Goal: Find specific page/section: Find specific page/section

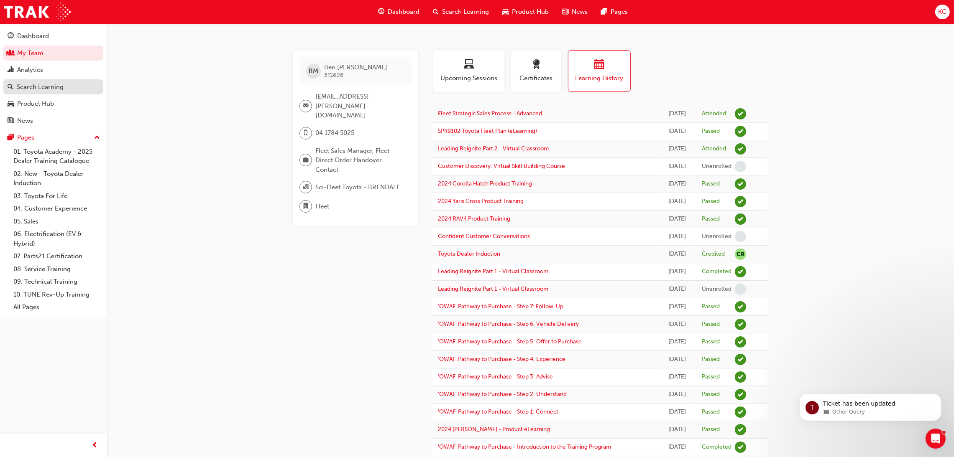
drag, startPoint x: 39, startPoint y: 54, endPoint x: 80, endPoint y: 80, distance: 48.6
click at [39, 54] on link "My Team" at bounding box center [53, 53] width 100 height 15
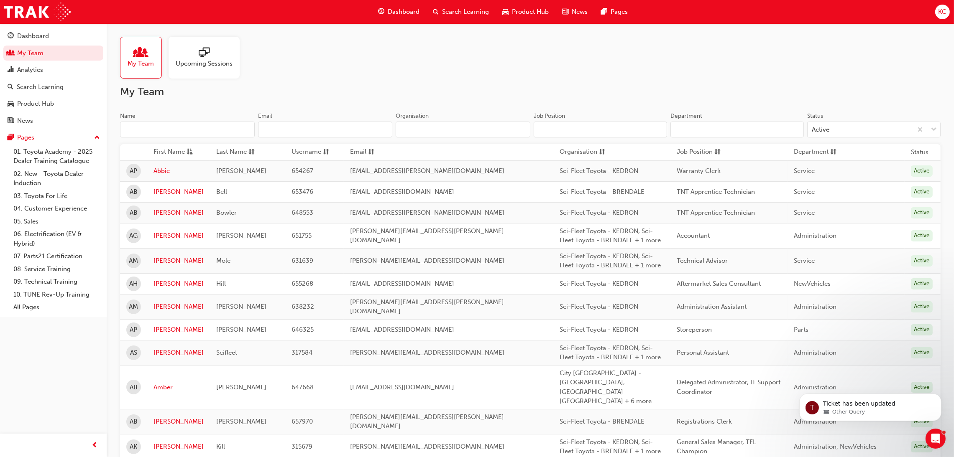
click at [162, 127] on input "Name" at bounding box center [187, 130] width 135 height 16
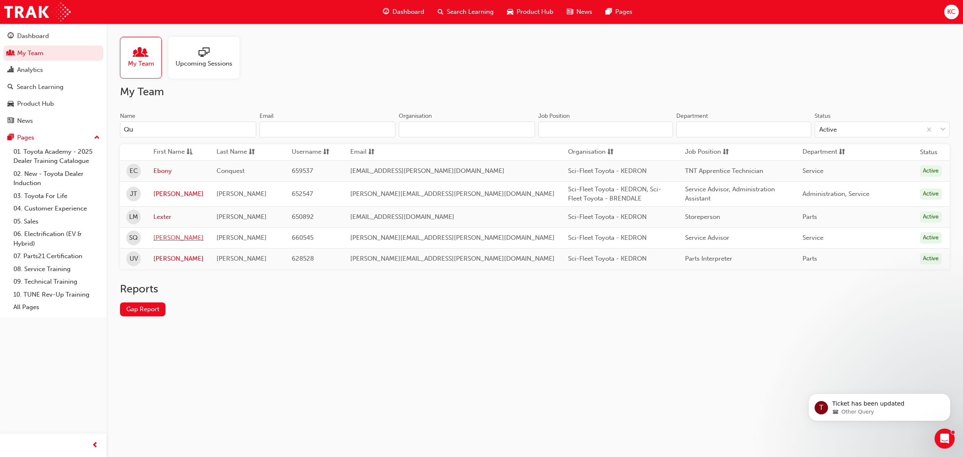
type input "Qu"
click at [167, 241] on link "[PERSON_NAME]" at bounding box center [178, 238] width 50 height 10
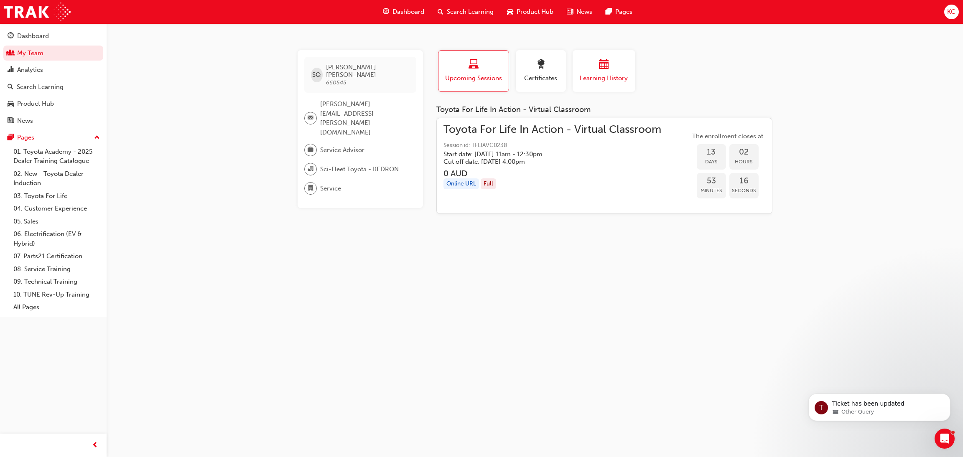
click at [582, 77] on span "Learning History" at bounding box center [604, 79] width 50 height 10
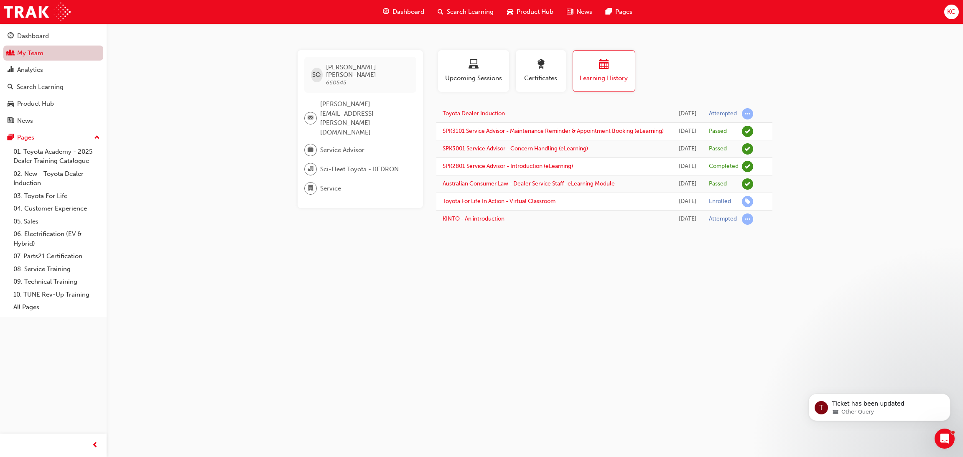
click at [34, 54] on link "My Team" at bounding box center [53, 53] width 100 height 15
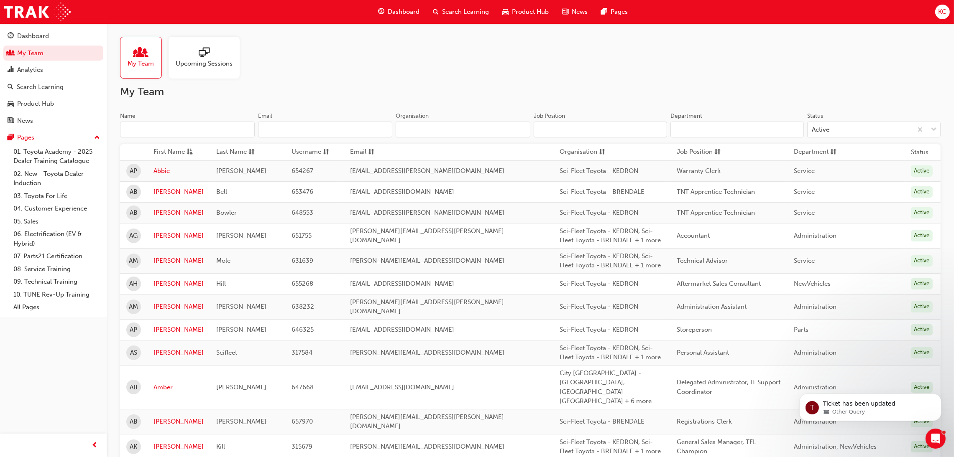
click at [188, 133] on input "Name" at bounding box center [187, 130] width 135 height 16
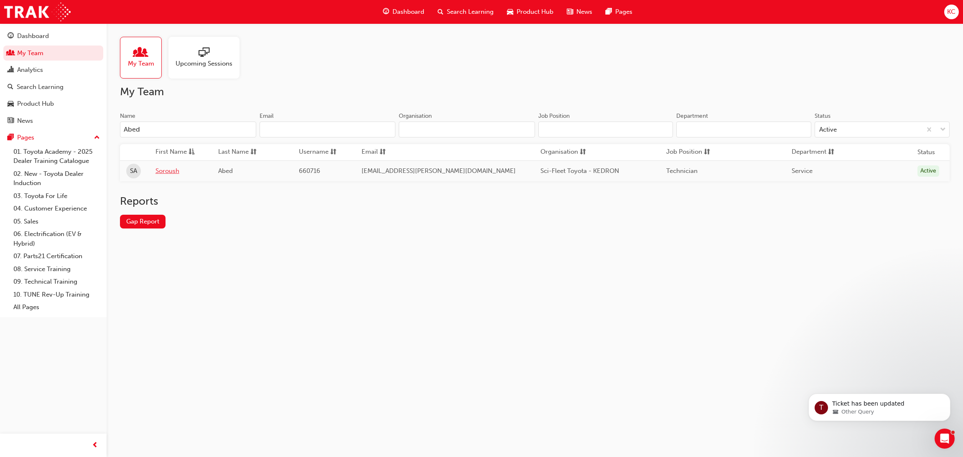
type input "Abed"
click at [177, 176] on link "Soroush" at bounding box center [181, 171] width 50 height 10
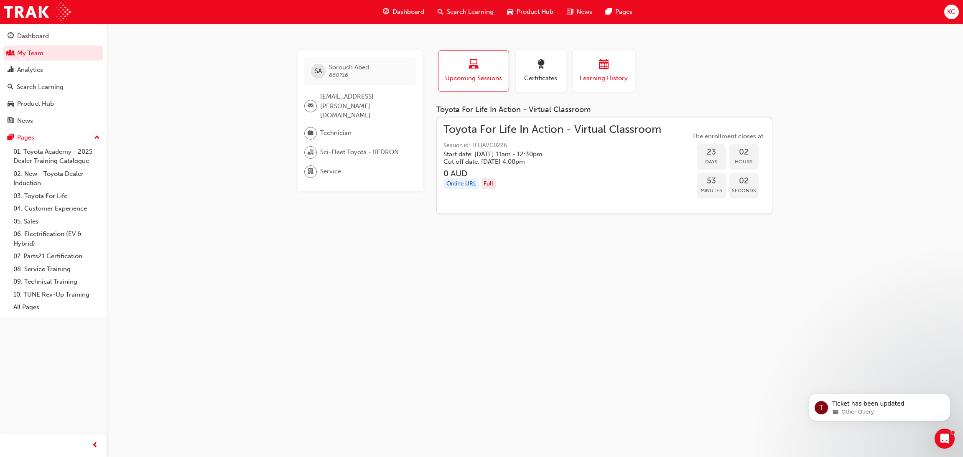
click at [600, 66] on span "calendar-icon" at bounding box center [604, 64] width 10 height 11
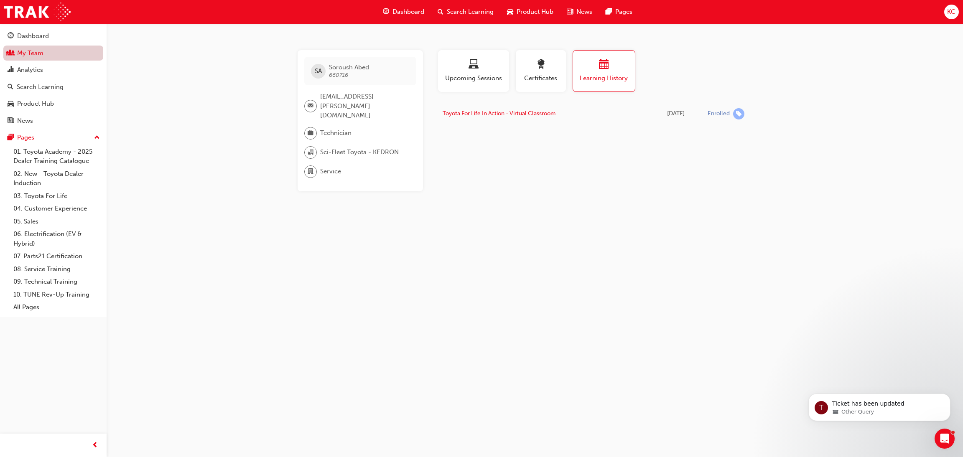
click at [22, 50] on link "My Team" at bounding box center [53, 53] width 100 height 15
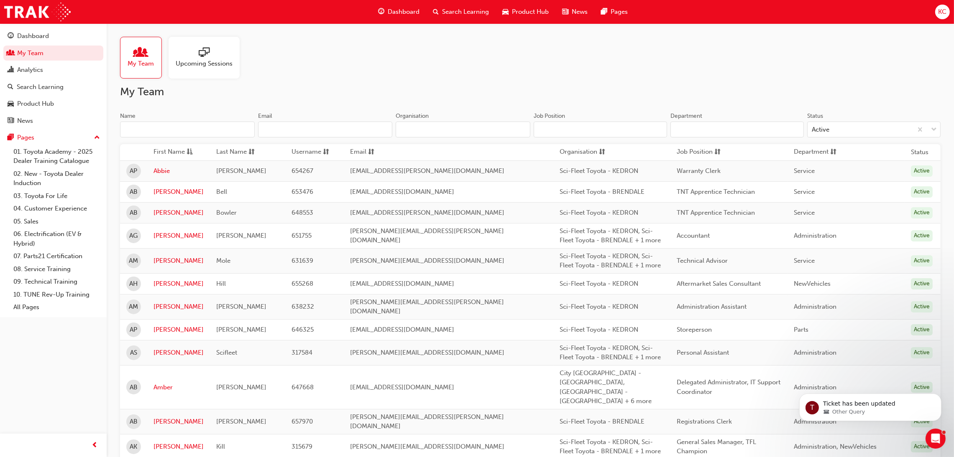
click at [192, 132] on input "Name" at bounding box center [187, 130] width 135 height 16
type input "[PERSON_NAME]"
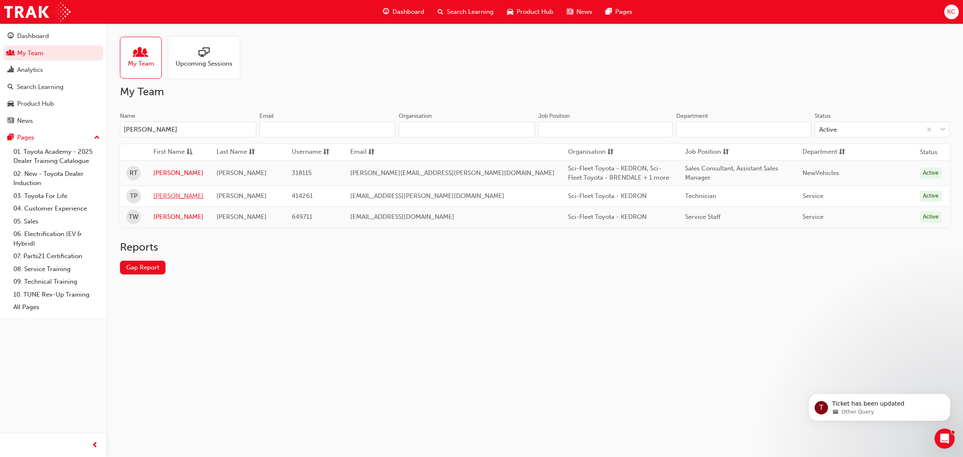
click at [175, 193] on link "[PERSON_NAME]" at bounding box center [178, 197] width 50 height 10
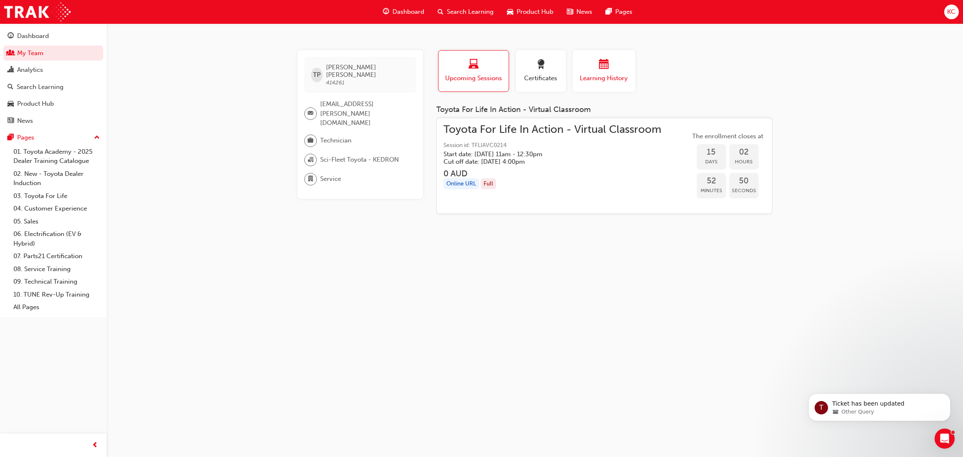
click at [585, 65] on div "button" at bounding box center [604, 65] width 50 height 13
